Goal: Entertainment & Leisure: Consume media (video, audio)

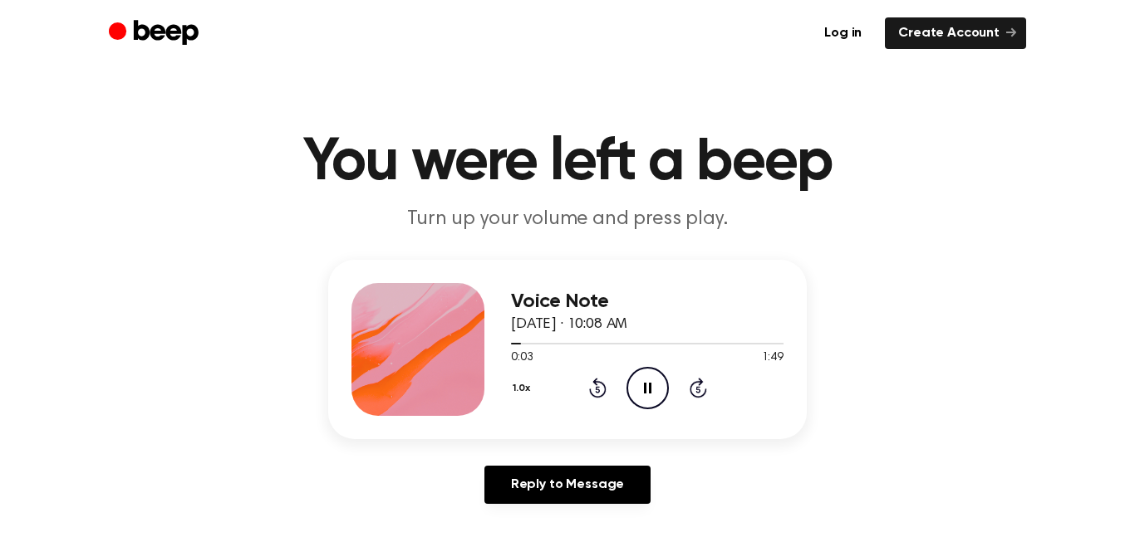
click at [649, 388] on icon at bounding box center [647, 388] width 7 height 11
click at [645, 375] on icon "Play Audio" at bounding box center [647, 388] width 42 height 42
click at [647, 390] on icon "Pause Audio" at bounding box center [647, 388] width 42 height 42
click at [639, 397] on icon "Play Audio" at bounding box center [647, 388] width 42 height 42
click at [655, 400] on icon "Play Audio" at bounding box center [647, 388] width 42 height 42
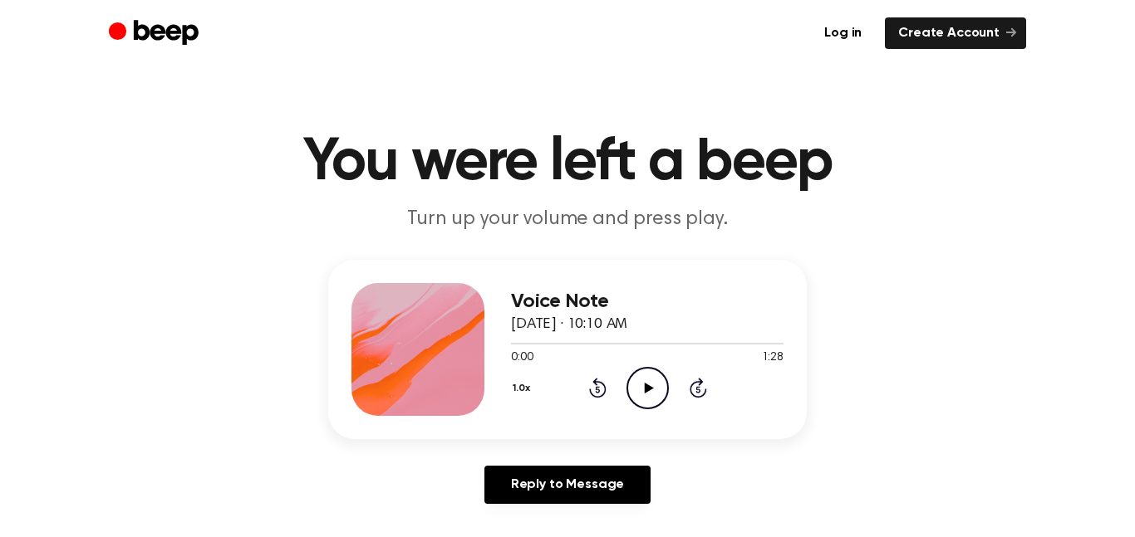
click at [637, 375] on icon "Play Audio" at bounding box center [647, 388] width 42 height 42
click at [637, 386] on icon "Pause Audio" at bounding box center [647, 388] width 42 height 42
click at [642, 385] on icon "Play Audio" at bounding box center [647, 388] width 42 height 42
click at [652, 394] on icon "Pause Audio" at bounding box center [647, 388] width 42 height 42
click at [653, 407] on circle at bounding box center [647, 388] width 41 height 41
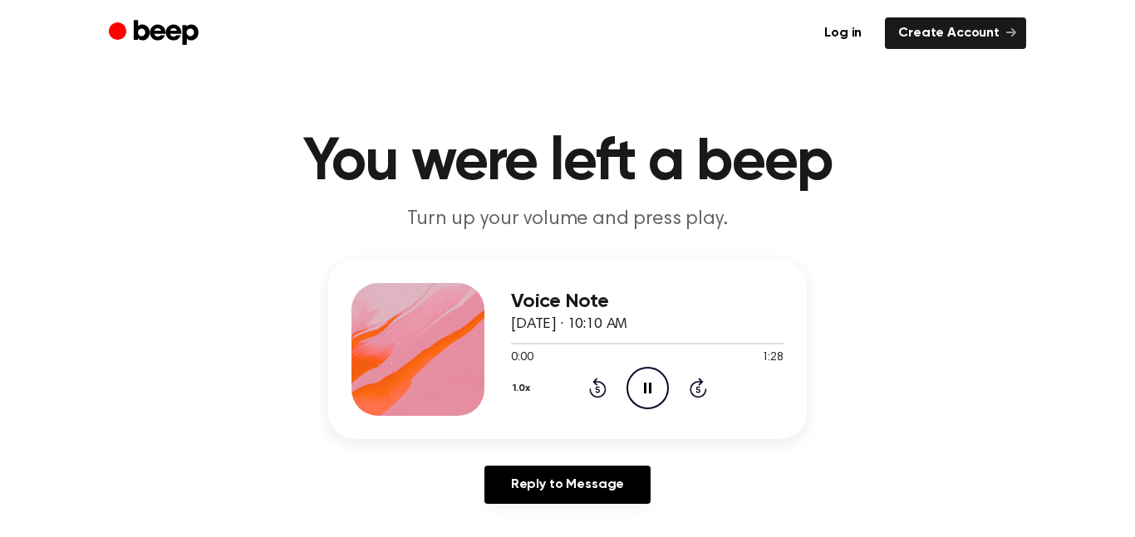
click at [690, 394] on icon at bounding box center [697, 388] width 17 height 20
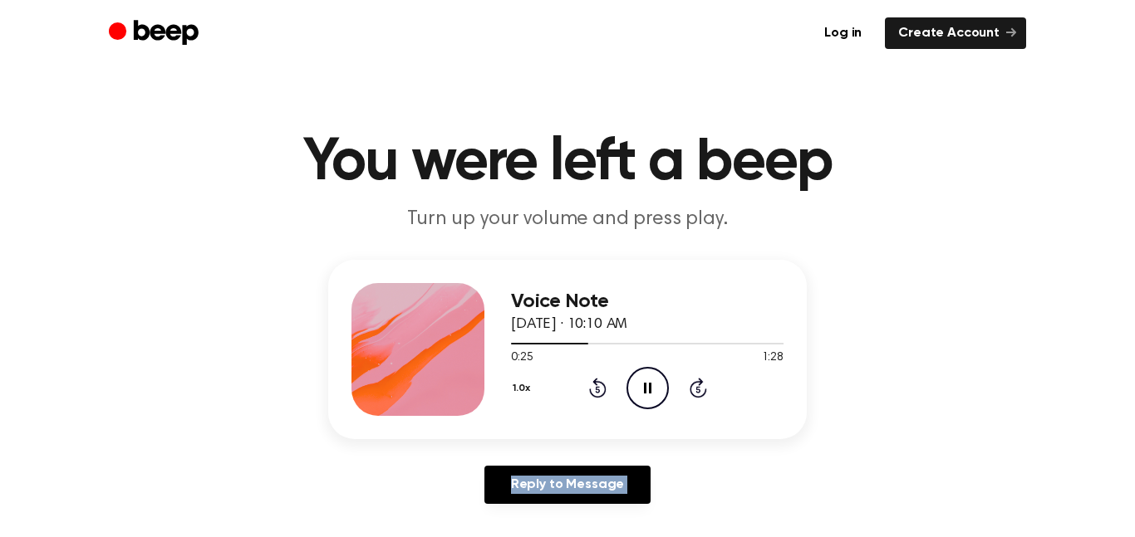
click at [690, 394] on icon at bounding box center [697, 388] width 17 height 20
click at [689, 385] on icon "Skip 5 seconds" at bounding box center [698, 388] width 18 height 22
click at [695, 385] on icon "Skip 5 seconds" at bounding box center [698, 388] width 18 height 22
click at [632, 373] on circle at bounding box center [647, 388] width 41 height 41
